Goal: Browse casually

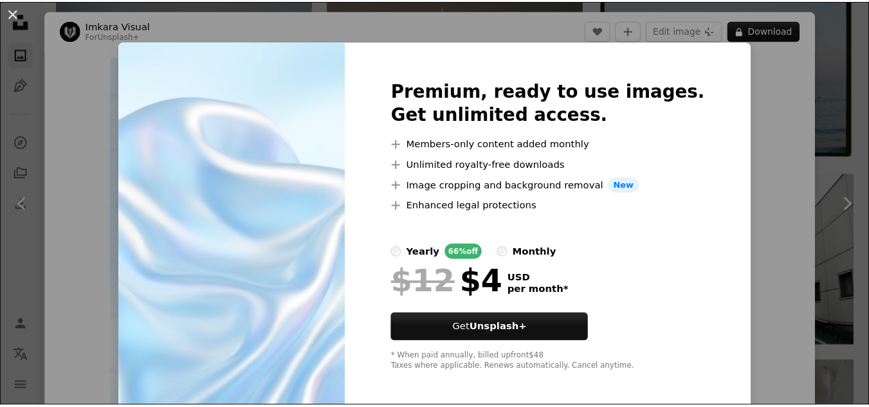
scroll to position [568, 0]
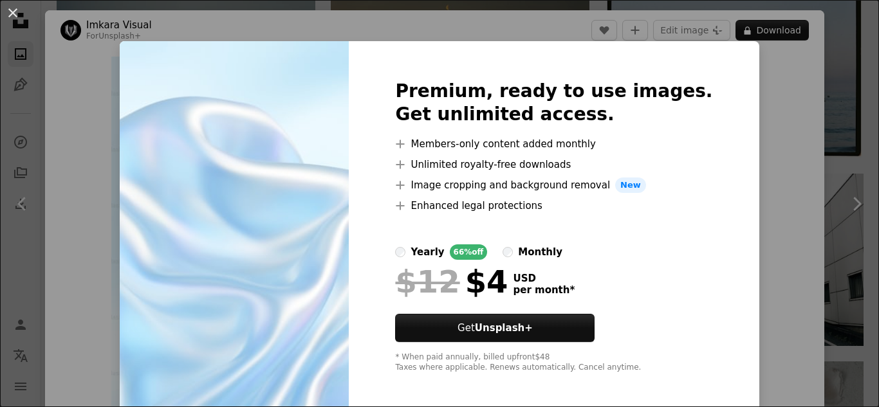
click at [824, 123] on div "An X shape Premium, ready to use images. Get unlimited access. A plus sign Memb…" at bounding box center [439, 203] width 879 height 407
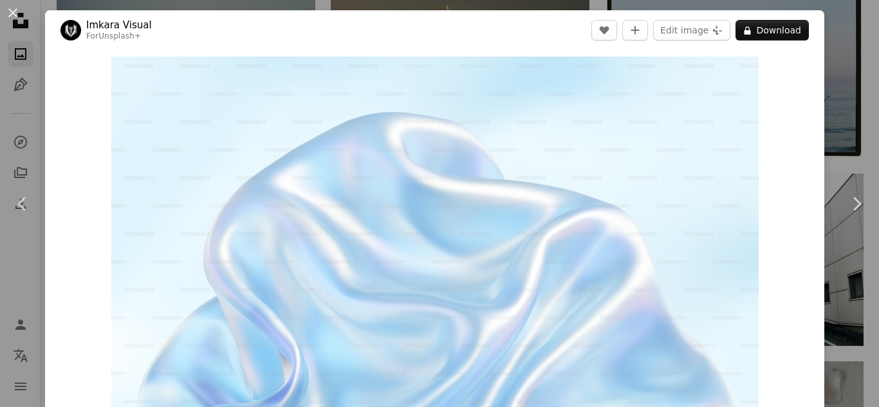
click at [823, 95] on div "An X shape Chevron left Chevron right Imkara Visual For Unsplash+ A heart A plu…" at bounding box center [439, 203] width 879 height 407
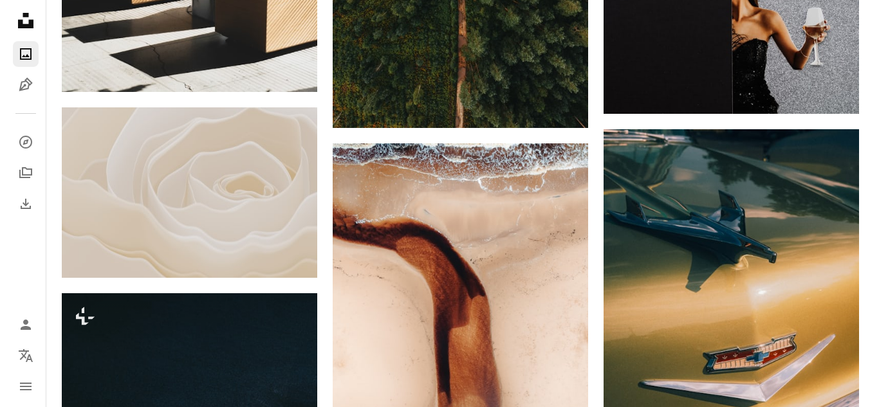
scroll to position [5598, 0]
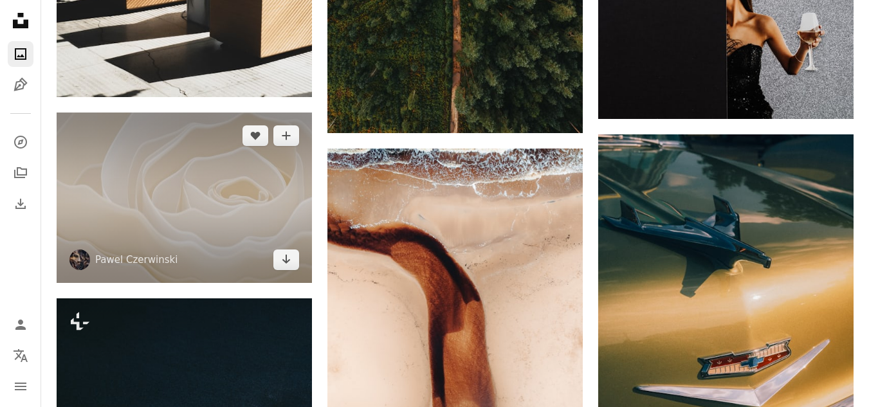
click at [269, 182] on img at bounding box center [184, 198] width 255 height 170
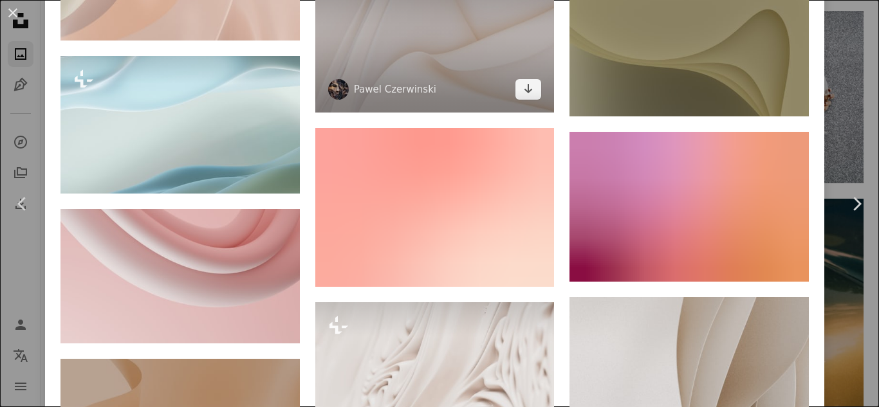
scroll to position [8782, 0]
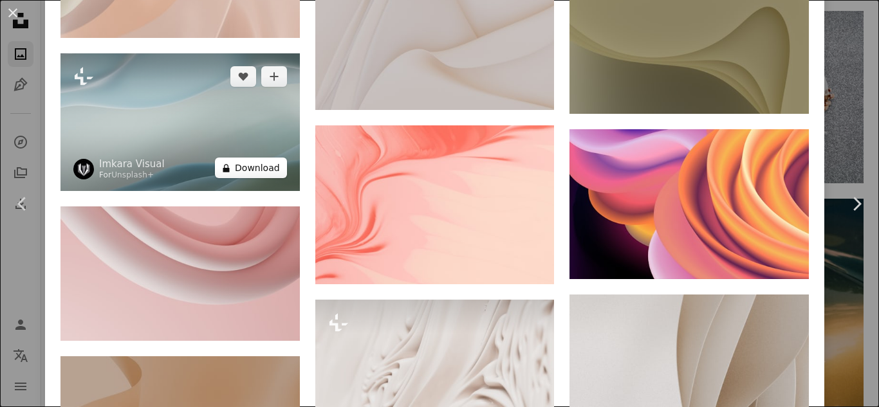
click at [217, 158] on button "A lock Download" at bounding box center [251, 168] width 72 height 21
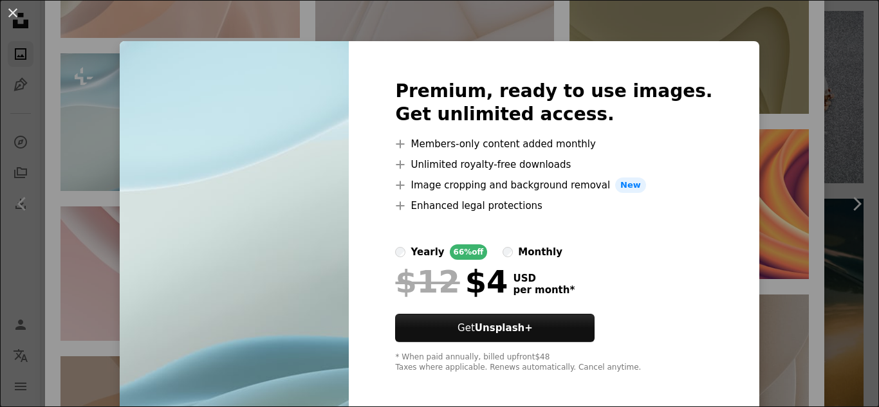
click at [769, 25] on div "An X shape Premium, ready to use images. Get unlimited access. A plus sign Memb…" at bounding box center [439, 203] width 879 height 407
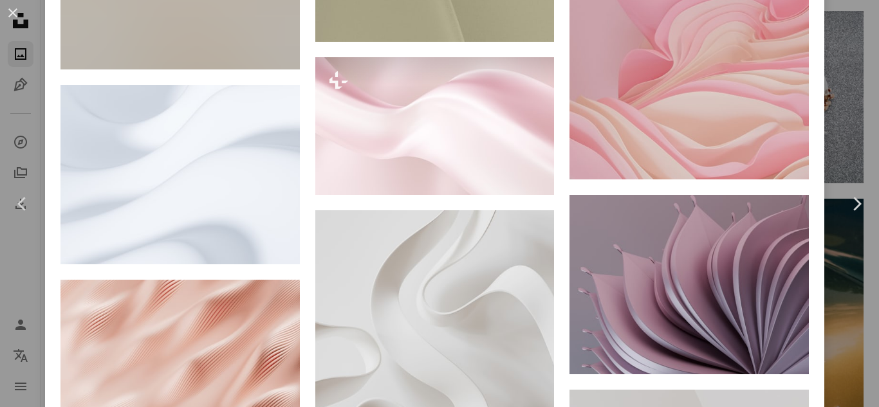
scroll to position [11097, 0]
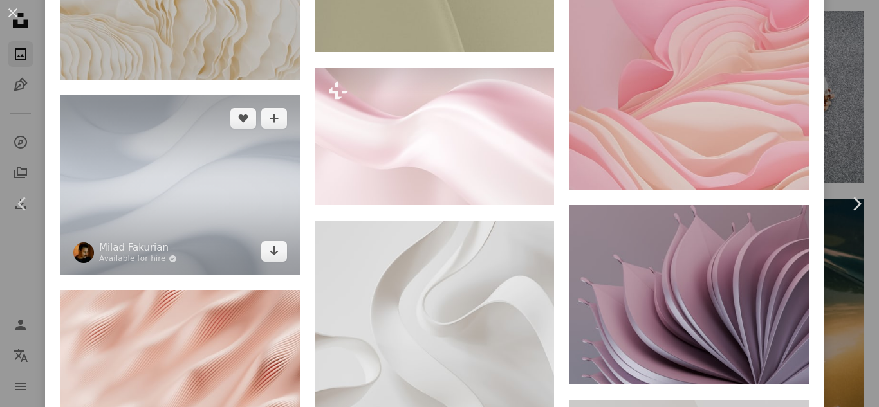
click at [215, 95] on img at bounding box center [179, 184] width 239 height 179
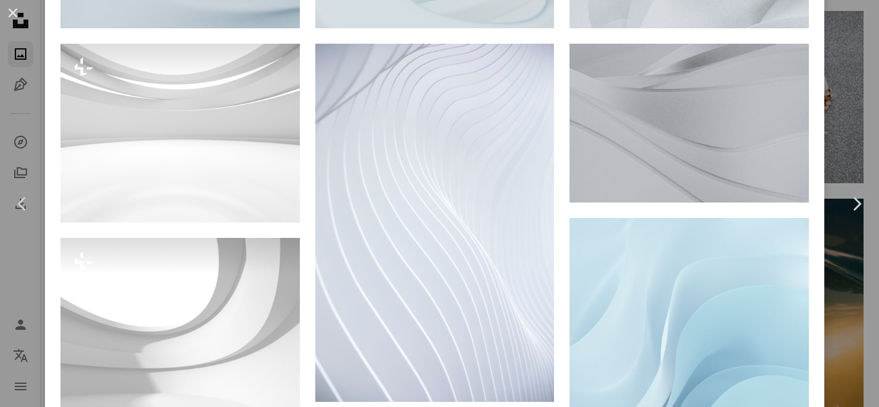
scroll to position [1046, 0]
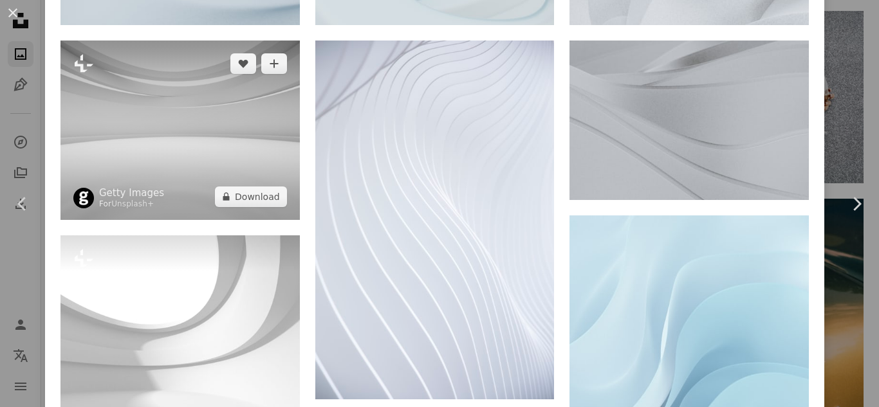
click at [205, 132] on img at bounding box center [179, 130] width 239 height 179
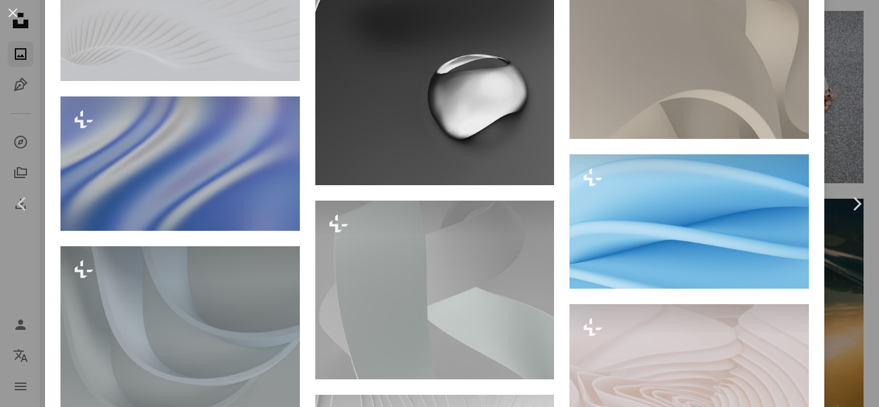
scroll to position [2771, 0]
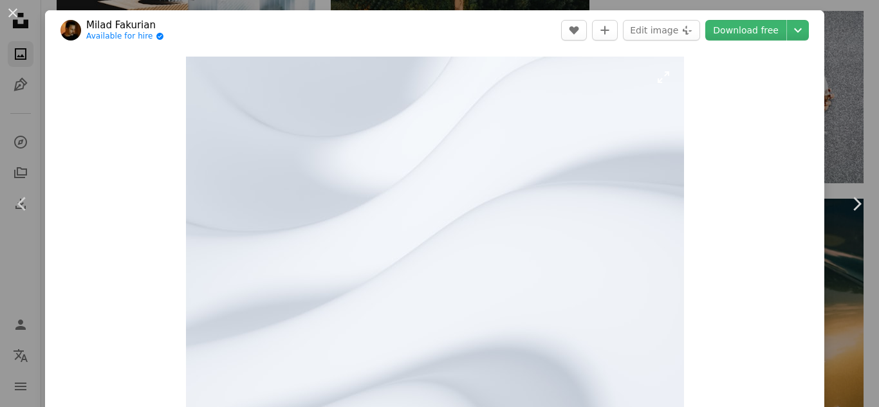
scroll to position [199, 0]
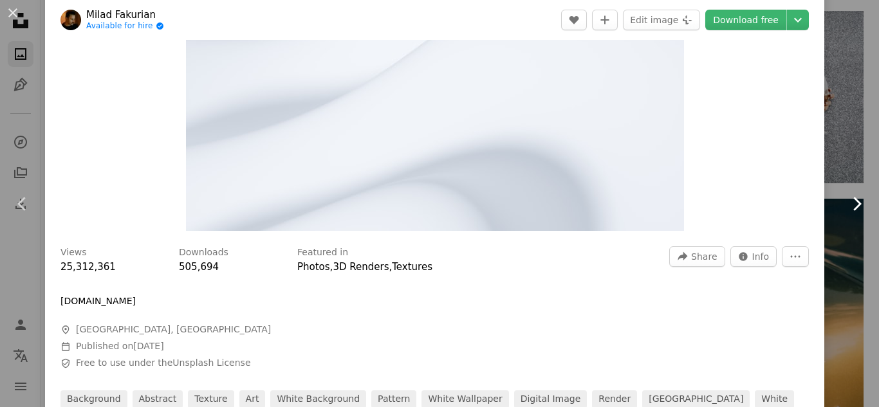
click at [837, 145] on link "Chevron right" at bounding box center [855, 203] width 45 height 123
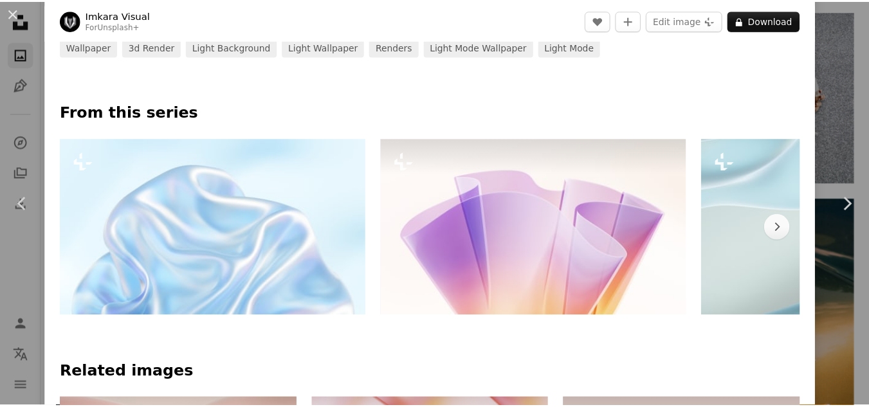
scroll to position [504, 0]
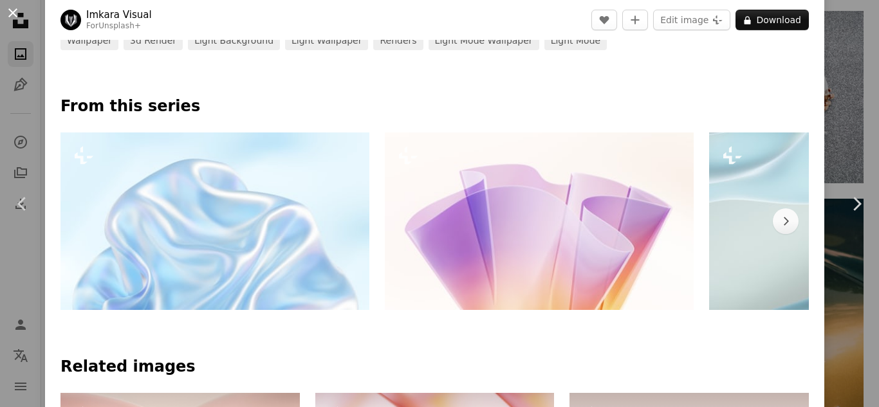
click at [15, 12] on button "An X shape" at bounding box center [12, 12] width 15 height 15
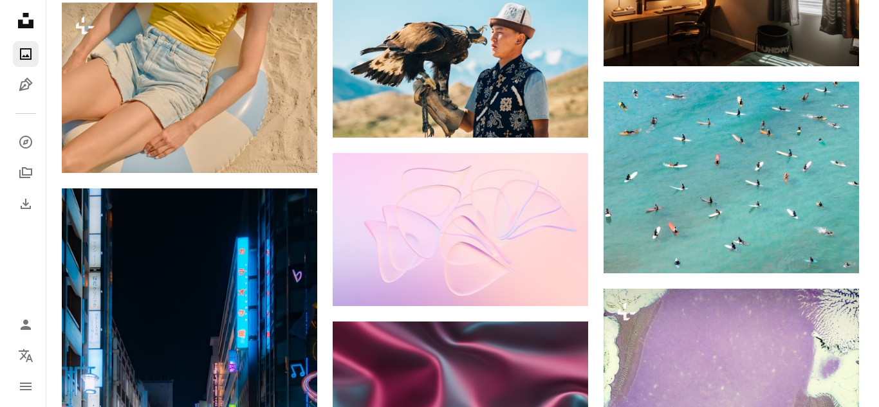
scroll to position [15656, 0]
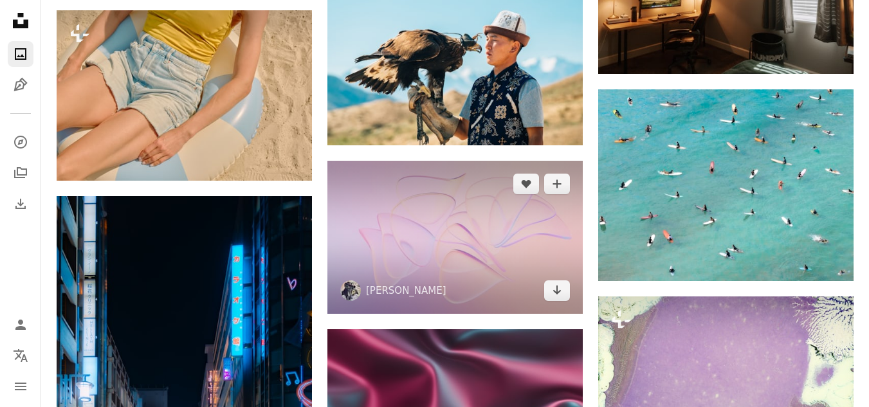
drag, startPoint x: 496, startPoint y: 314, endPoint x: 491, endPoint y: 278, distance: 36.3
click at [491, 278] on img at bounding box center [454, 237] width 255 height 153
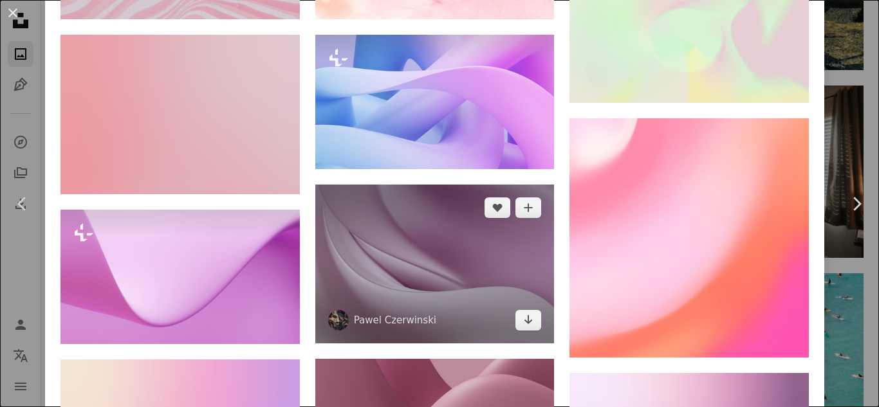
scroll to position [4273, 0]
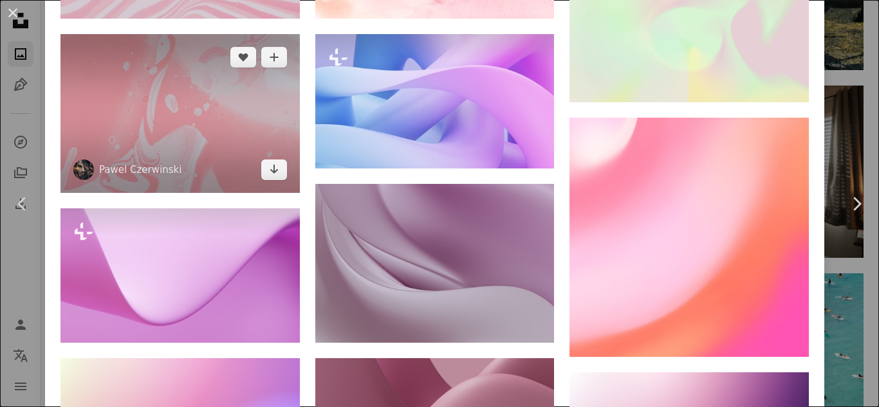
click at [232, 110] on img at bounding box center [179, 113] width 239 height 159
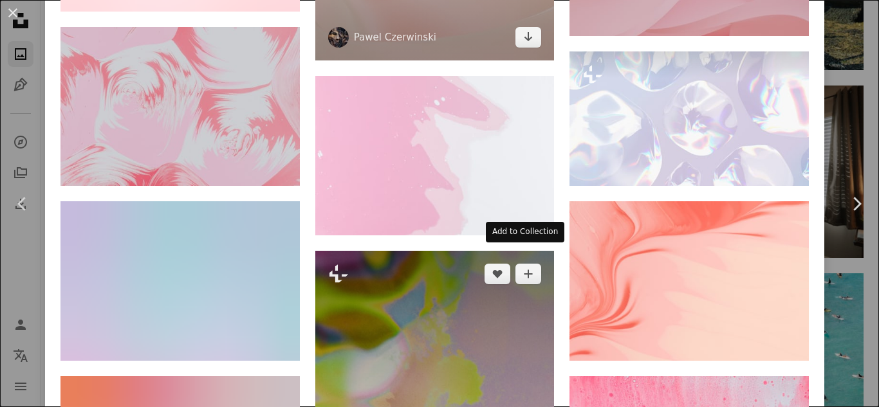
scroll to position [1706, 0]
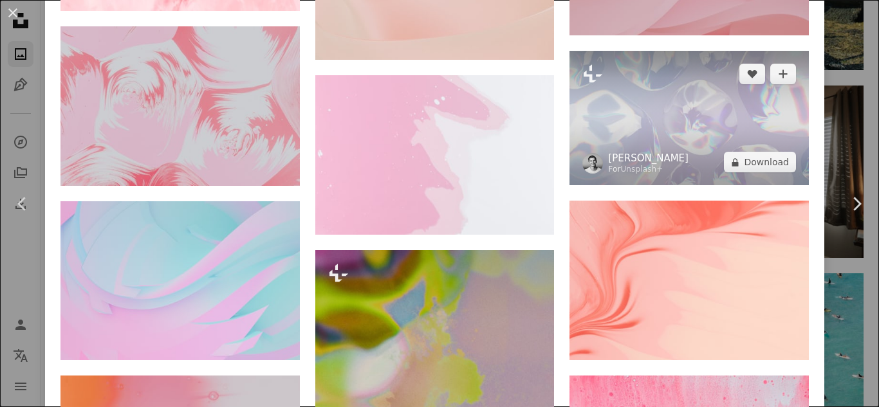
click at [609, 152] on link "[PERSON_NAME]" at bounding box center [648, 158] width 80 height 13
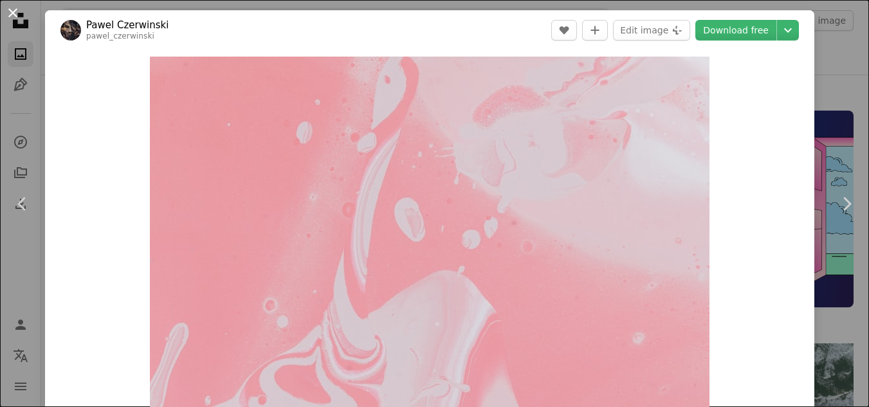
scroll to position [15656, 0]
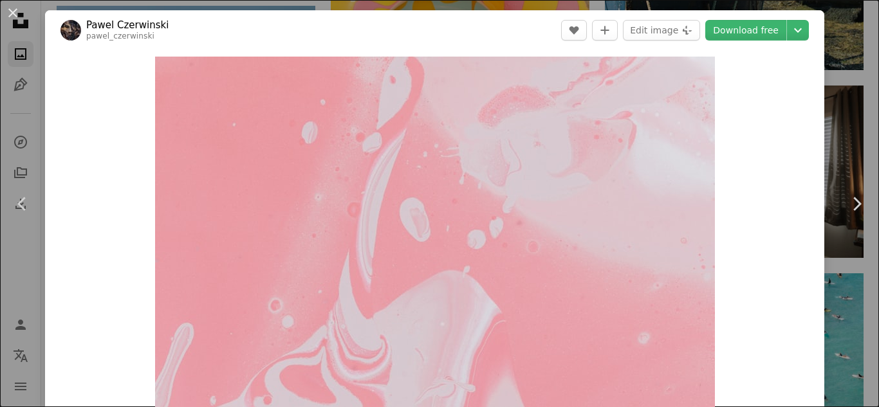
click at [830, 118] on div "An X shape Chevron left Chevron right [PERSON_NAME] pawel_czerwinski A heart A …" at bounding box center [439, 203] width 879 height 407
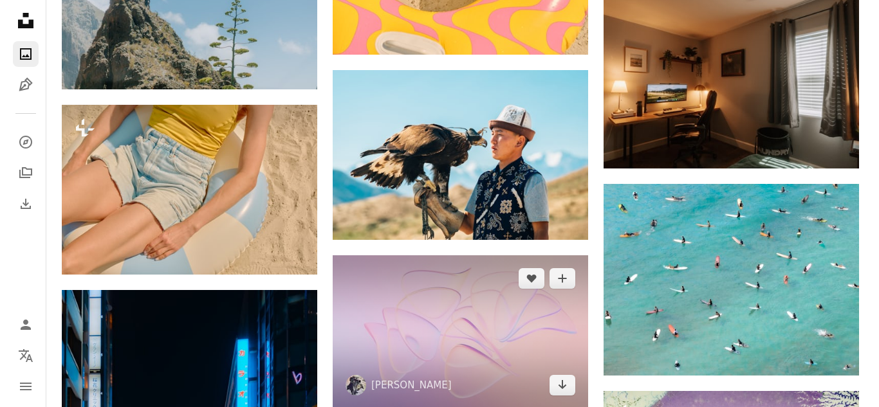
scroll to position [15567, 0]
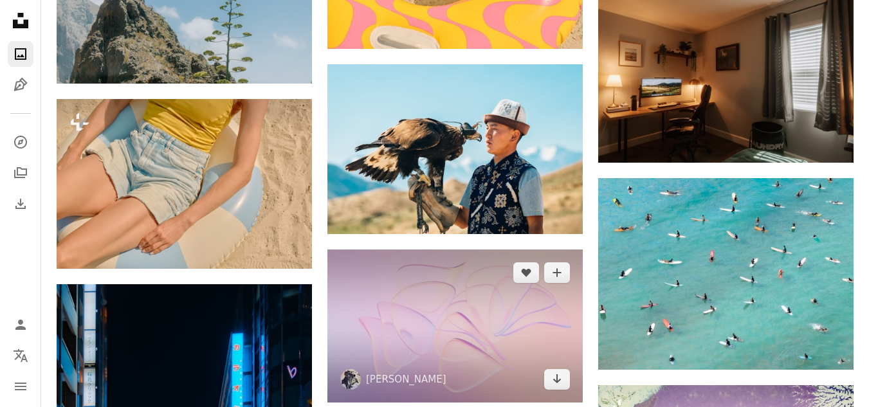
click at [523, 329] on img at bounding box center [454, 326] width 255 height 153
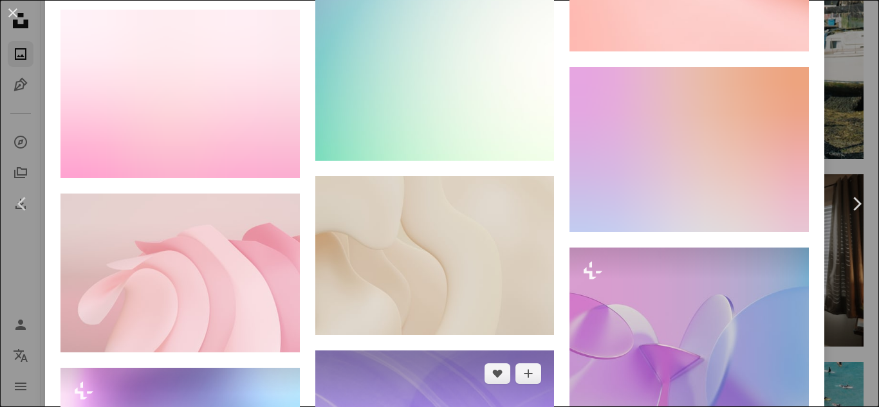
scroll to position [8113, 0]
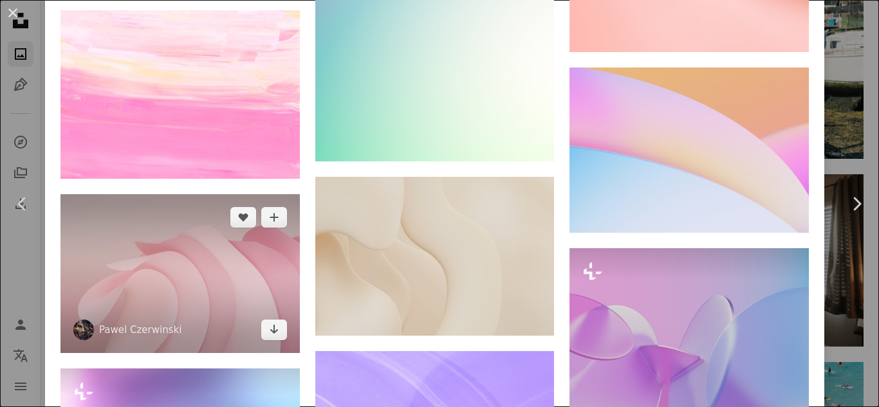
click at [271, 194] on img at bounding box center [179, 273] width 239 height 159
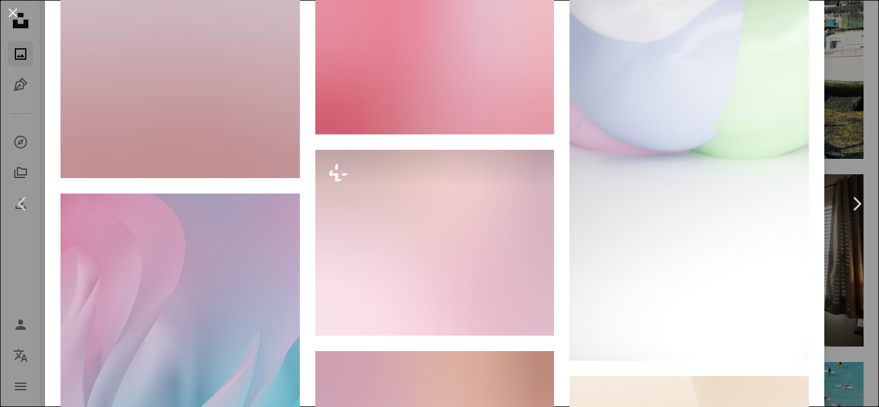
scroll to position [5575, 0]
